Goal: Check status: Check status

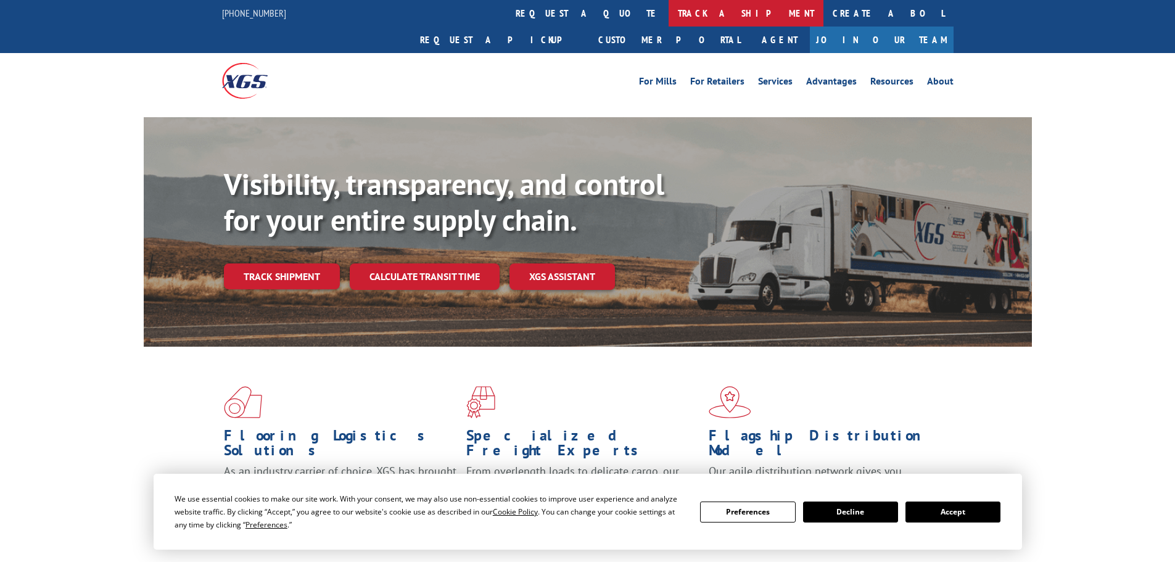
click at [669, 17] on link "track a shipment" at bounding box center [746, 13] width 155 height 27
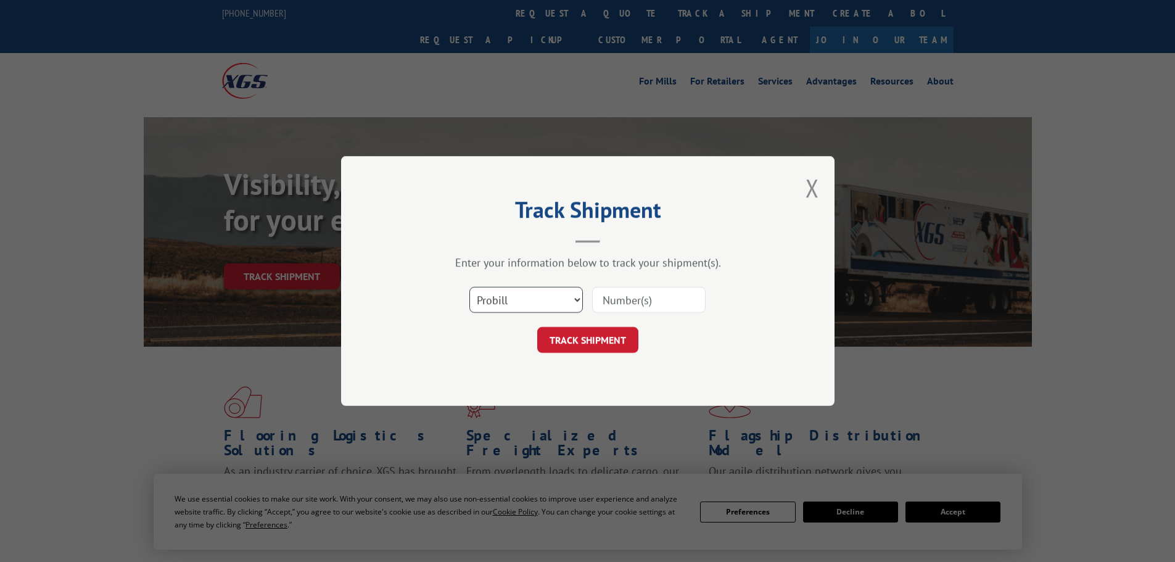
click at [501, 304] on select "Select category... Probill BOL PO" at bounding box center [525, 300] width 113 height 26
select select "bol"
click at [469, 287] on select "Select category... Probill BOL PO" at bounding box center [525, 300] width 113 height 26
click at [641, 299] on input at bounding box center [648, 300] width 113 height 26
paste input "7077862"
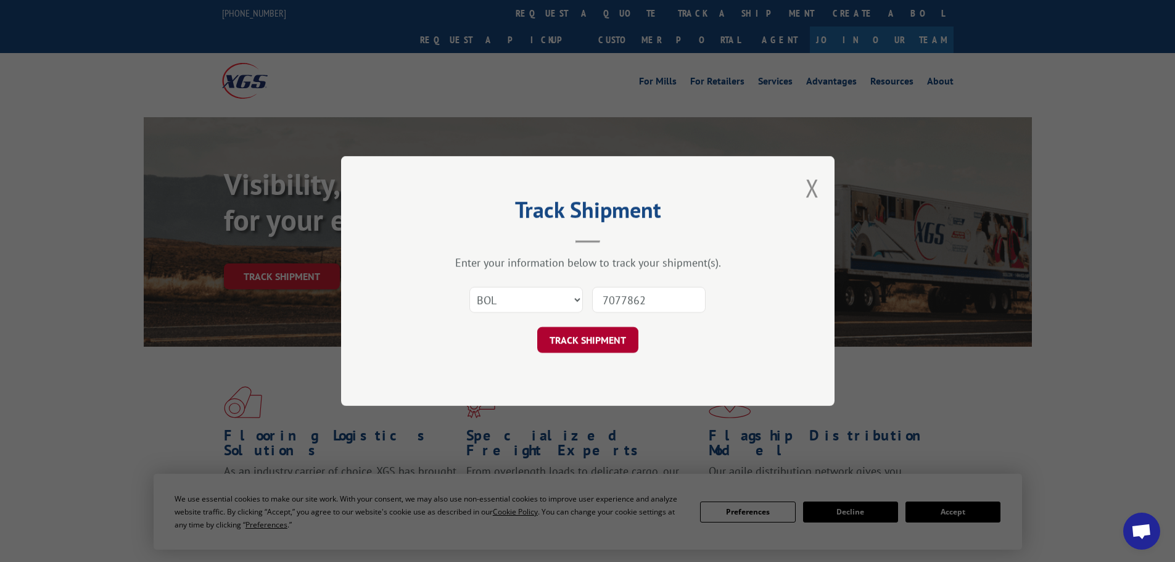
type input "7077862"
click at [611, 350] on button "TRACK SHIPMENT" at bounding box center [587, 340] width 101 height 26
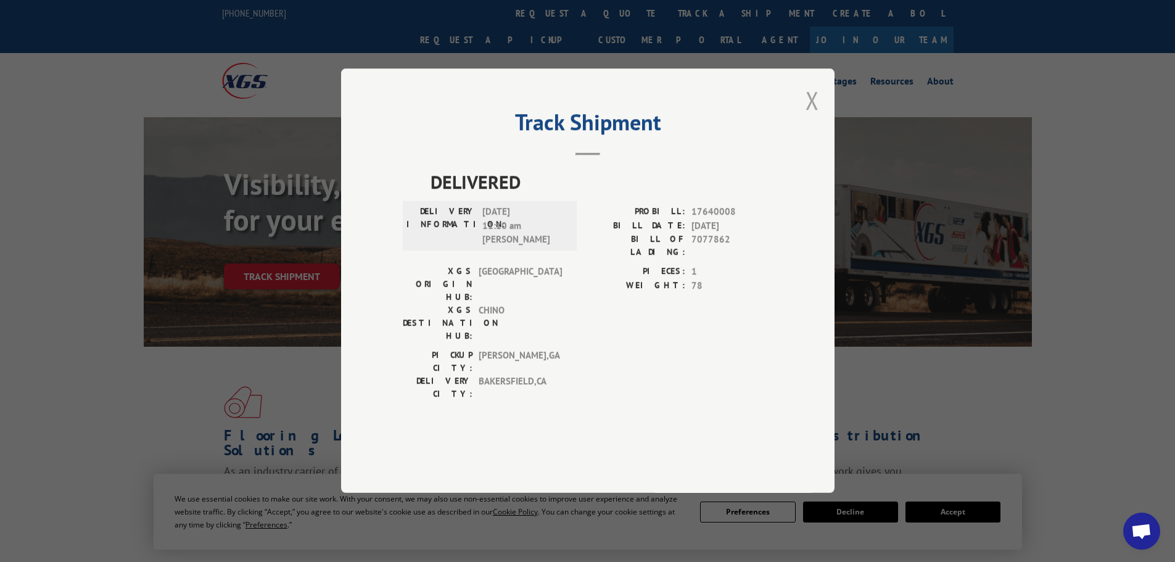
click at [809, 117] on button "Close modal" at bounding box center [812, 100] width 14 height 33
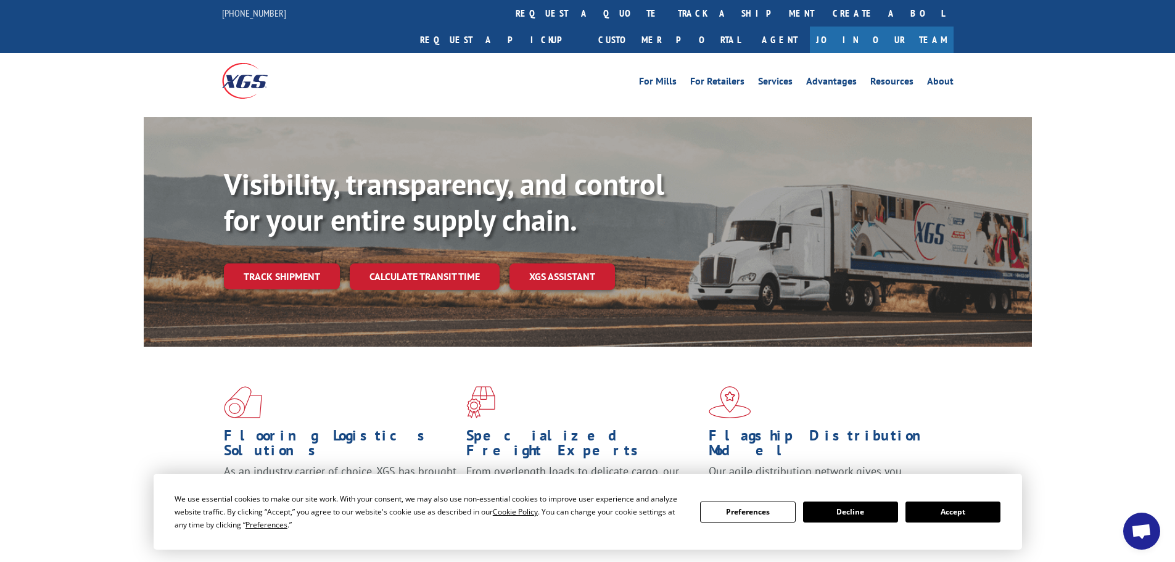
click at [855, 513] on button "Decline" at bounding box center [850, 511] width 95 height 21
